Goal: Task Accomplishment & Management: Use online tool/utility

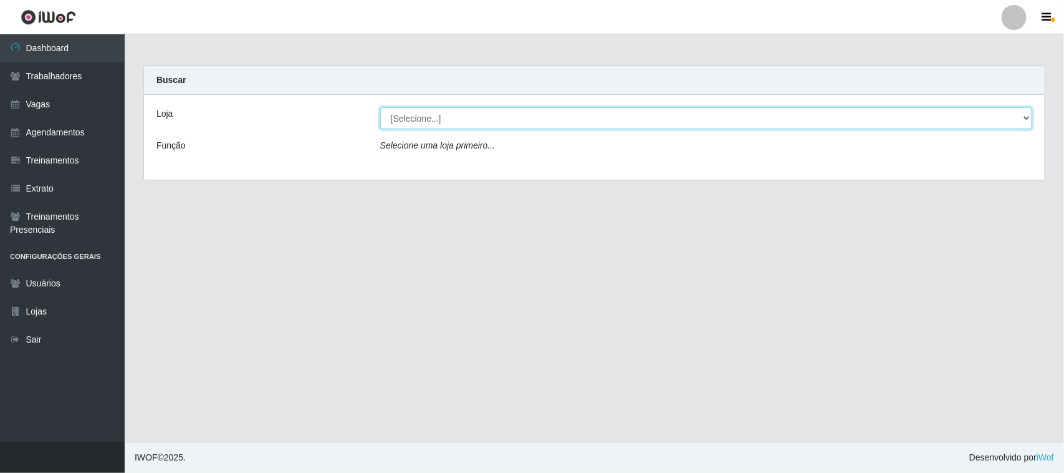
click at [1027, 114] on select "[Selecione...] Nordestão - [GEOGRAPHIC_DATA]" at bounding box center [706, 118] width 652 height 22
select select "382"
click at [380, 107] on select "[Selecione...] Nordestão - [GEOGRAPHIC_DATA]" at bounding box center [706, 118] width 652 height 22
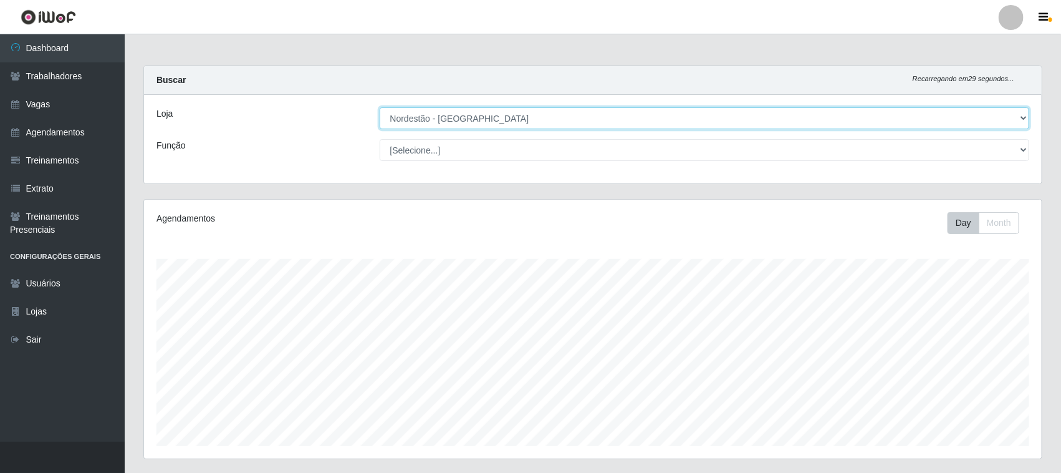
scroll to position [357, 0]
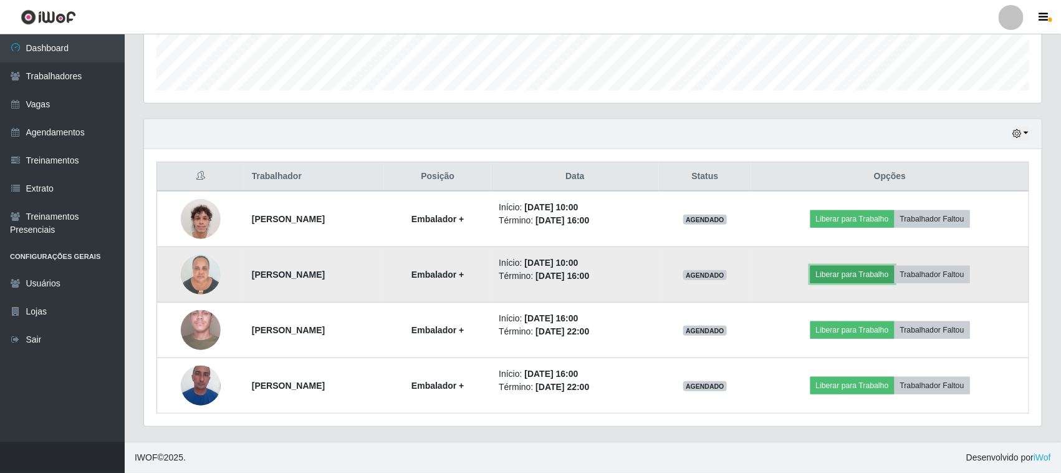
click at [860, 268] on button "Liberar para Trabalho" at bounding box center [852, 274] width 84 height 17
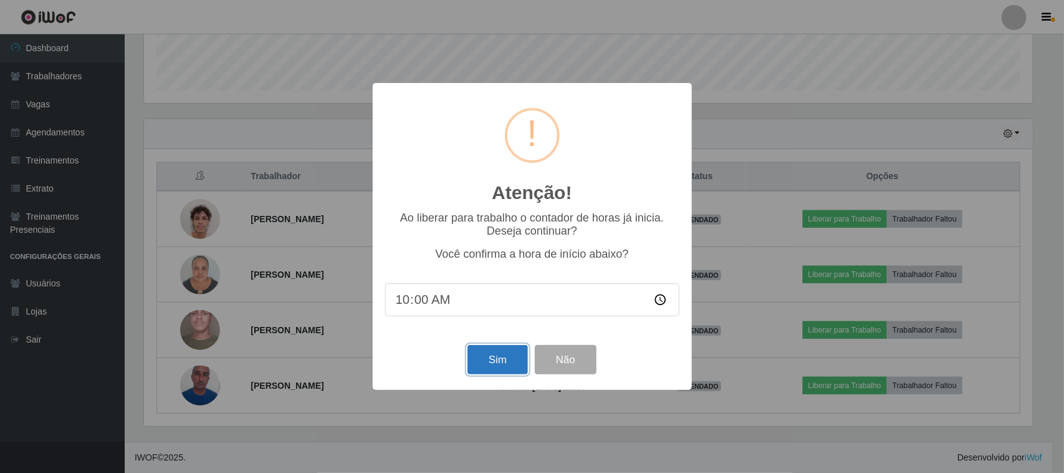
click at [494, 359] on button "Sim" at bounding box center [498, 359] width 60 height 29
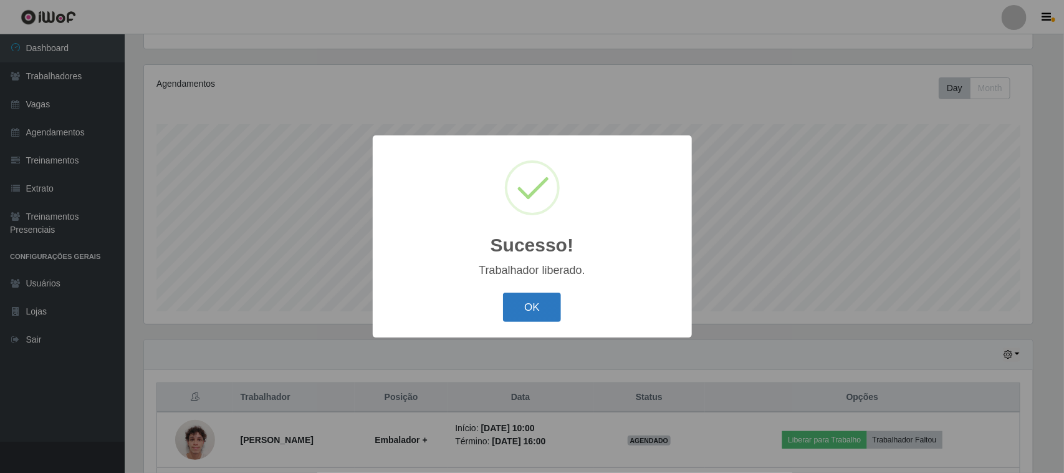
click at [540, 301] on button "OK" at bounding box center [532, 306] width 58 height 29
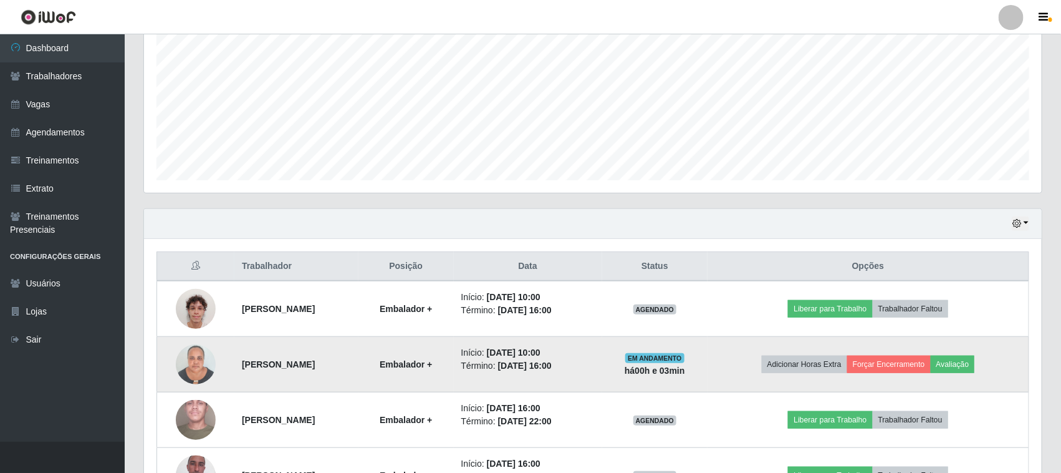
scroll to position [357, 0]
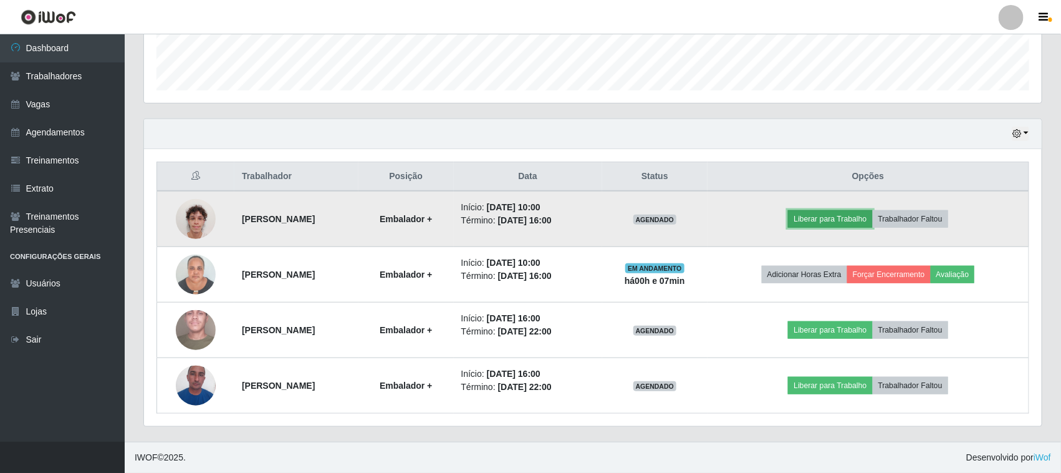
click at [862, 213] on button "Liberar para Trabalho" at bounding box center [830, 218] width 84 height 17
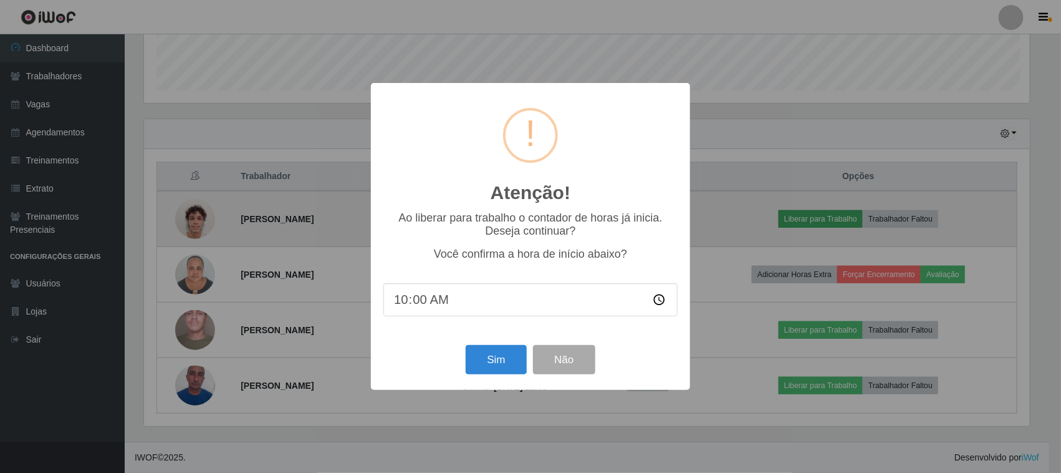
scroll to position [259, 889]
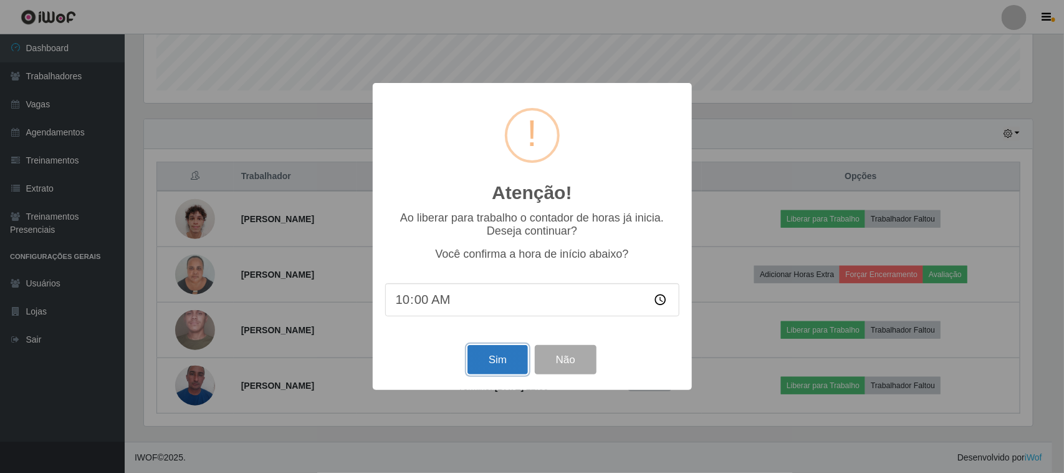
click at [496, 350] on button "Sim" at bounding box center [498, 359] width 60 height 29
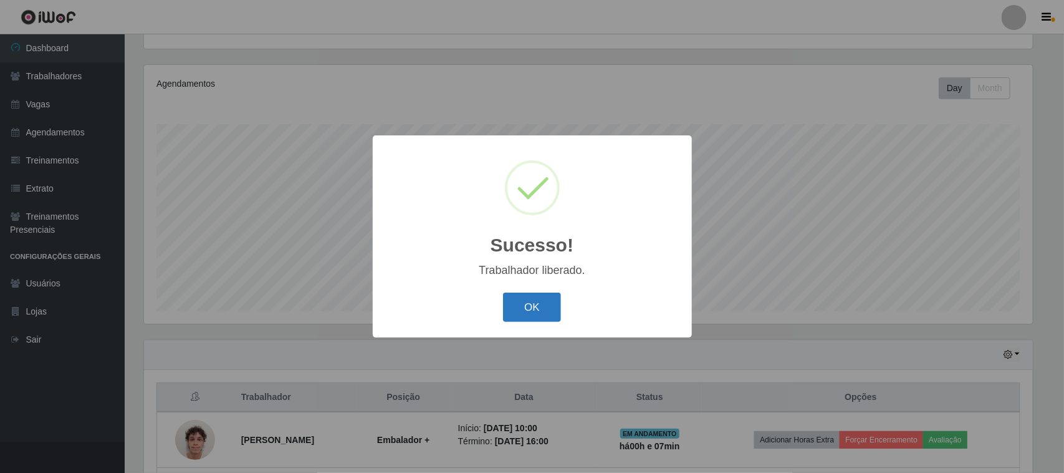
click at [524, 301] on button "OK" at bounding box center [532, 306] width 58 height 29
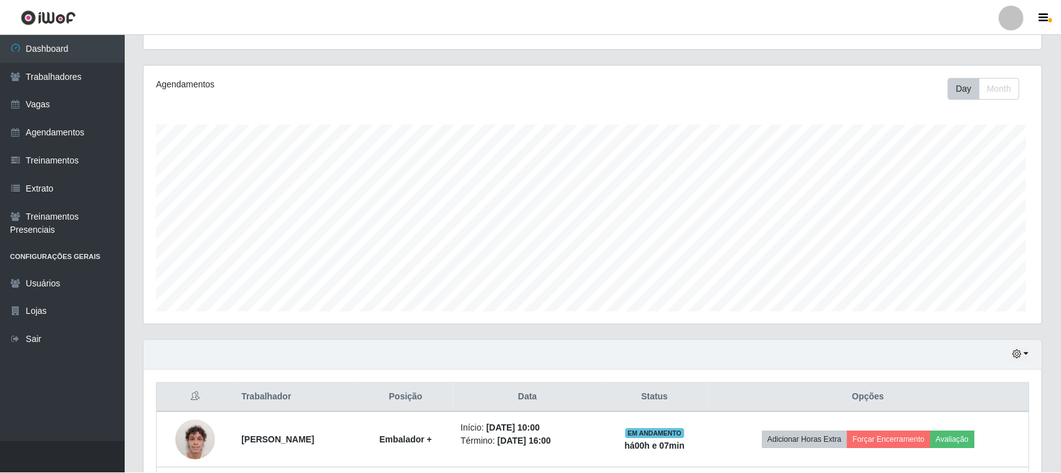
scroll to position [259, 898]
